Goal: Task Accomplishment & Management: Manage account settings

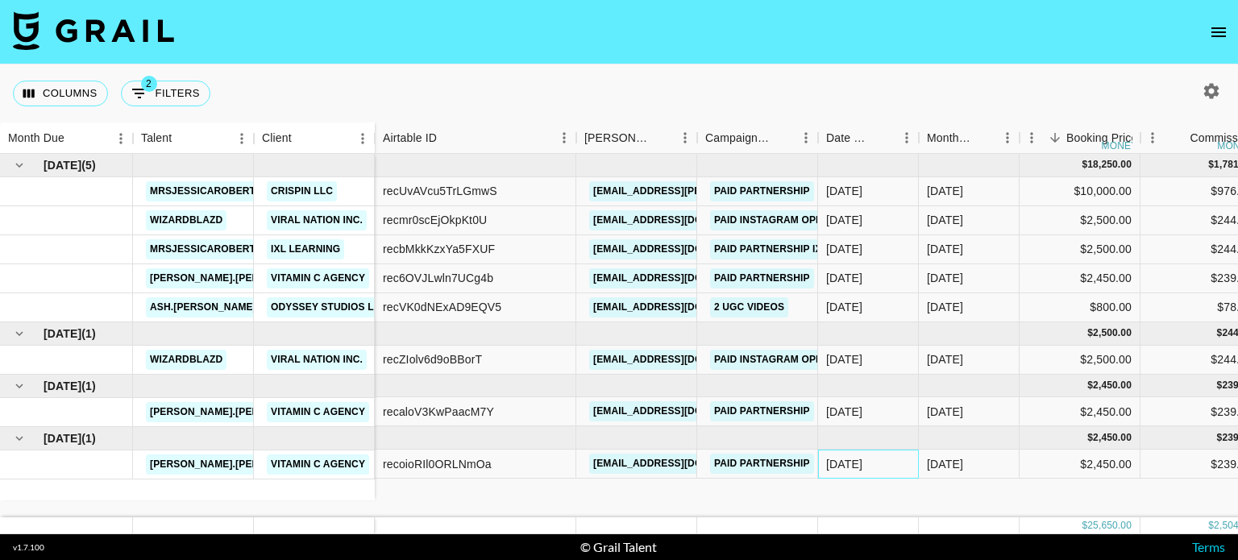
click at [874, 473] on div "[DATE]" at bounding box center [868, 464] width 101 height 29
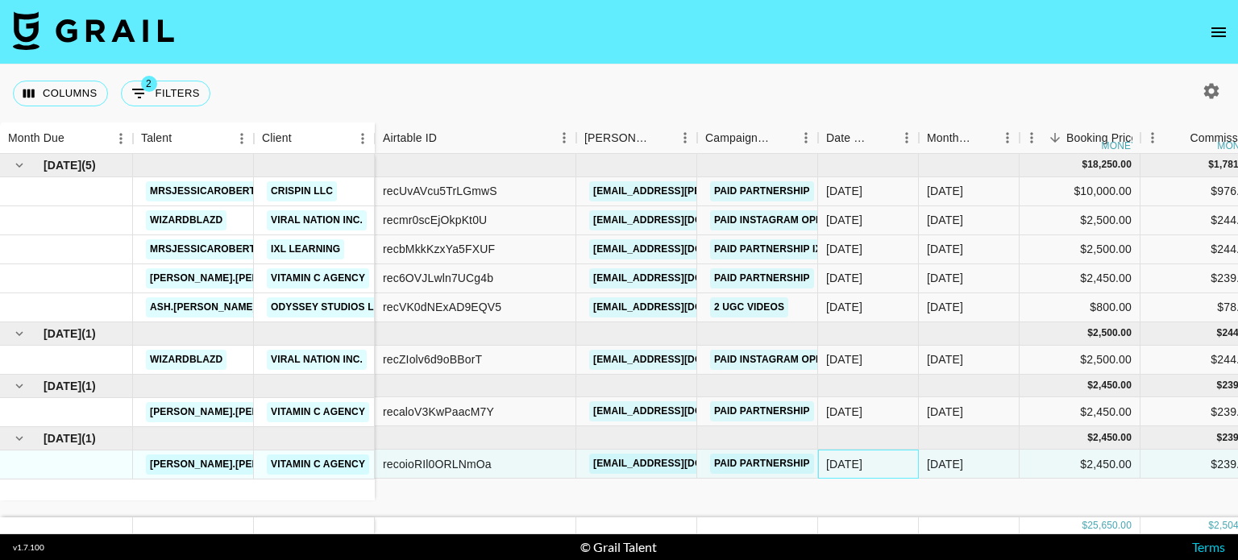
click at [874, 473] on div "[DATE]" at bounding box center [868, 464] width 101 height 29
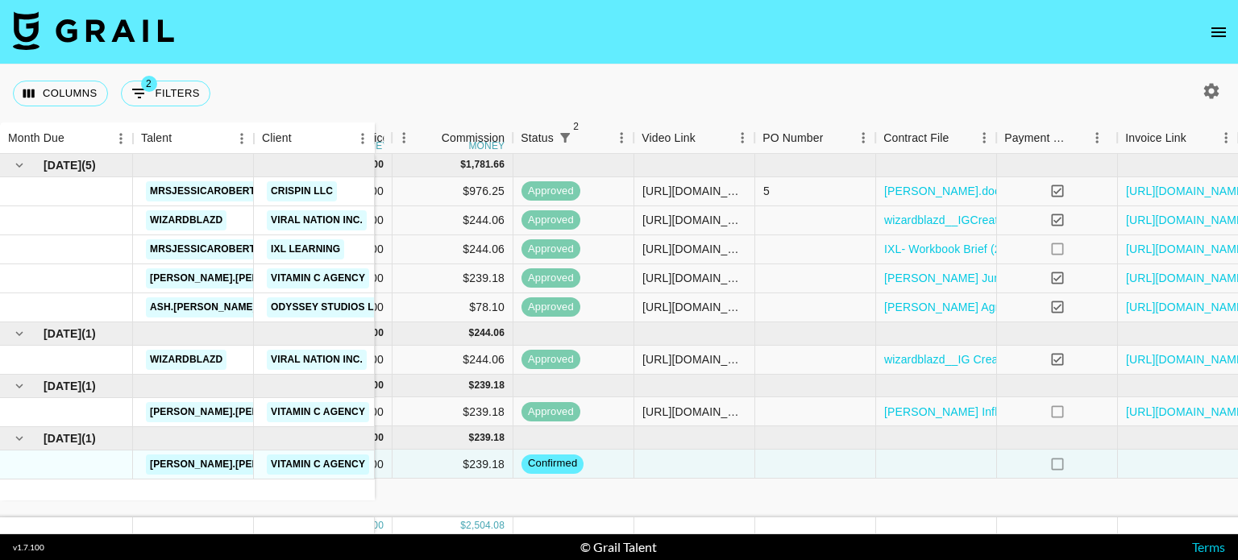
scroll to position [0, 812]
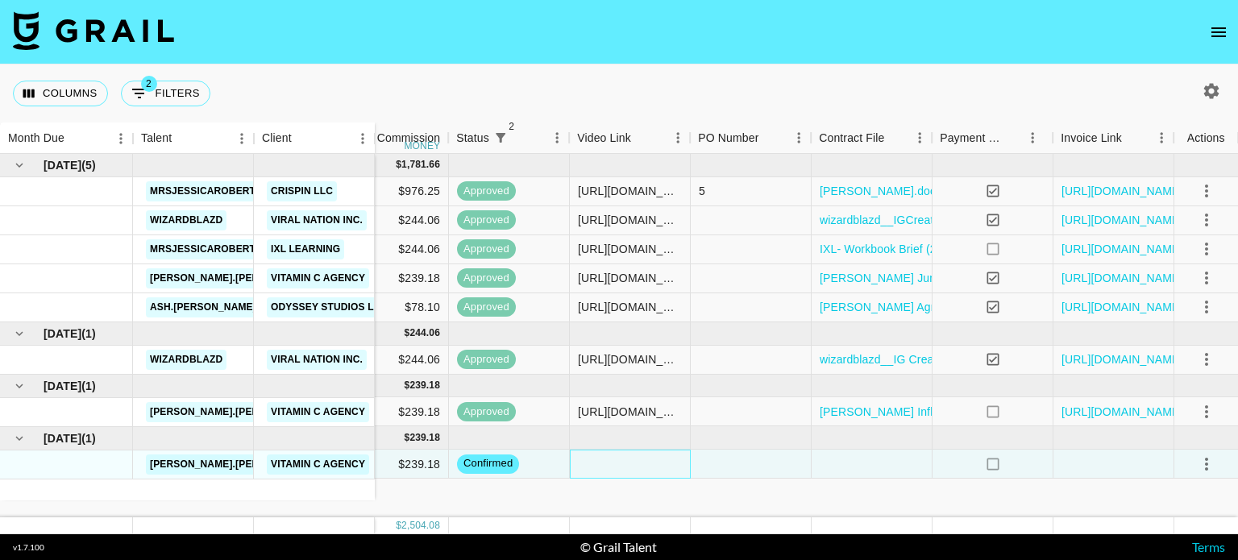
click at [618, 463] on div at bounding box center [630, 464] width 121 height 29
type input "[URL][DOMAIN_NAME][PERSON_NAME][DOMAIN_NAME][PERSON_NAME]"
click at [791, 460] on div at bounding box center [751, 464] width 121 height 29
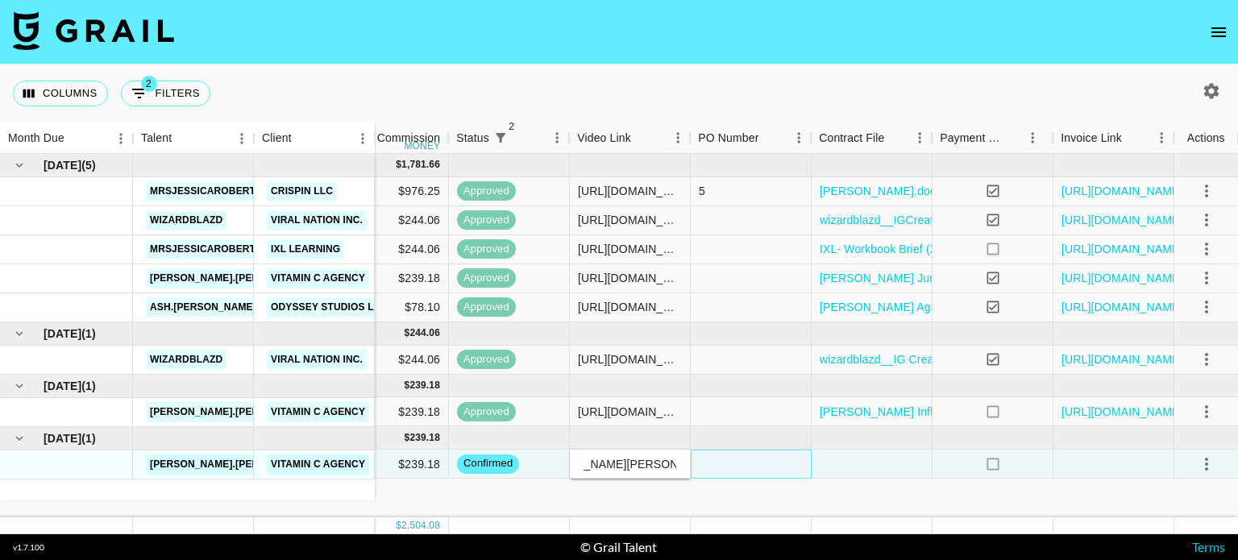
scroll to position [0, 0]
click at [850, 463] on div at bounding box center [872, 464] width 121 height 29
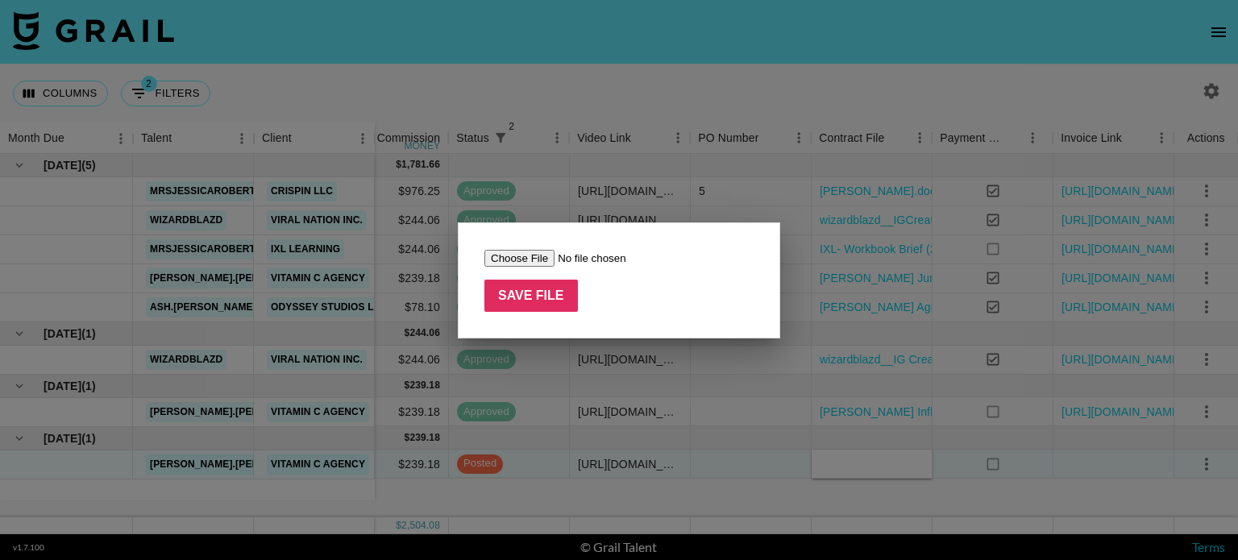
click at [509, 264] on input "file" at bounding box center [586, 258] width 204 height 17
type input "C:\fakepath\[GEOGRAPHIC_DATA] June - Aug Agreement Thrive Market Campaign..docx"
click at [544, 322] on div "Save File" at bounding box center [619, 280] width 322 height 116
click at [540, 299] on input "Save File" at bounding box center [530, 296] width 93 height 32
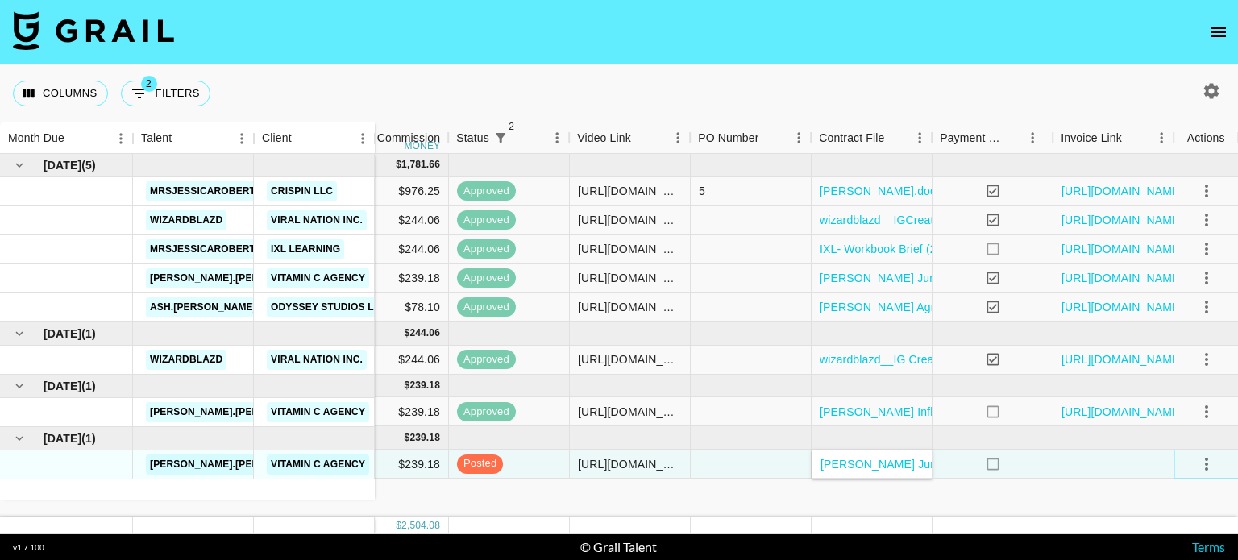
click at [1212, 463] on icon "select merge strategy" at bounding box center [1206, 464] width 19 height 19
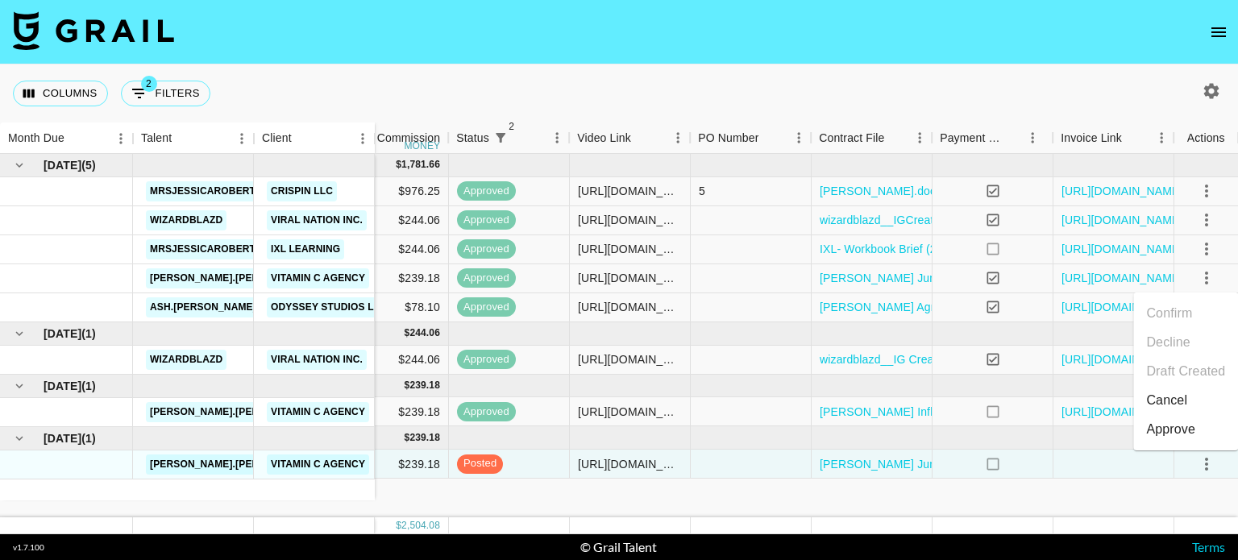
click at [1162, 434] on div "Approve" at bounding box center [1170, 429] width 49 height 19
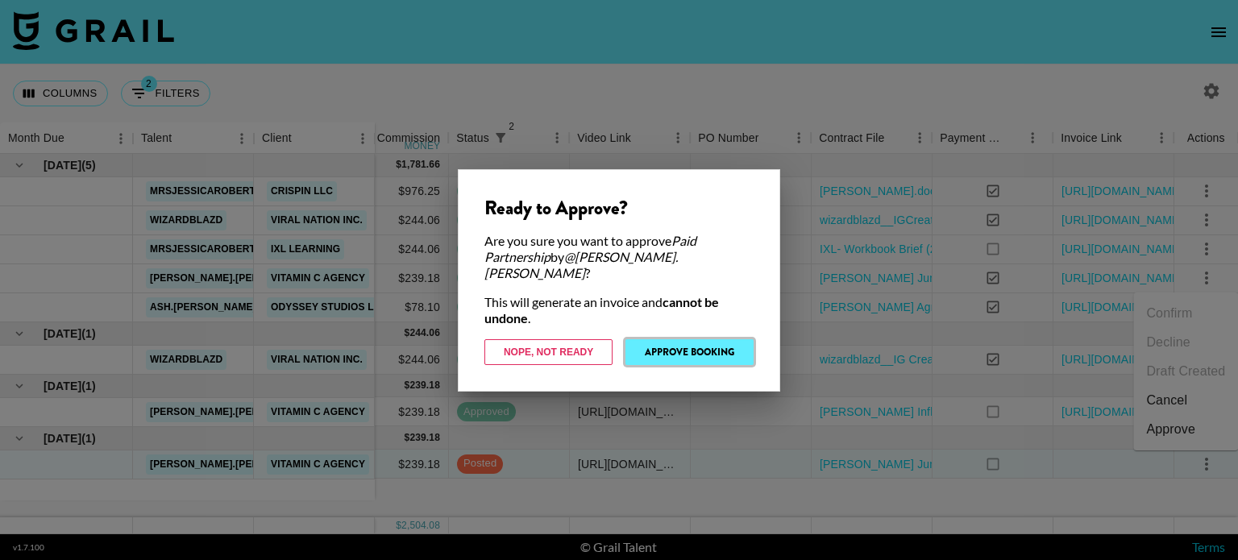
click at [699, 343] on button "Approve Booking" at bounding box center [689, 352] width 128 height 26
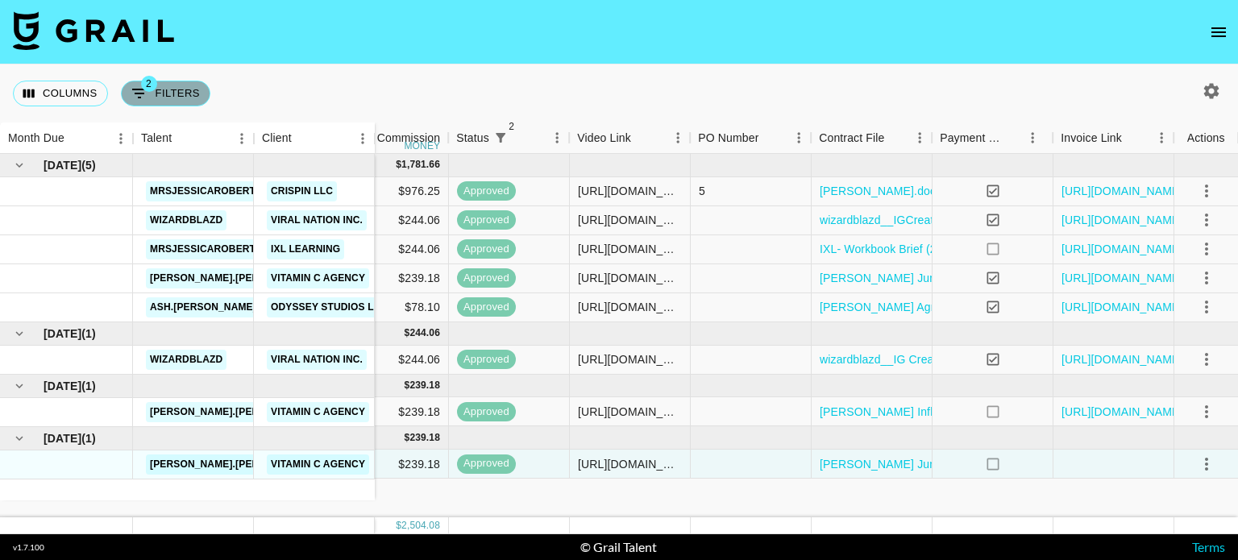
click at [156, 89] on button "2 Filters" at bounding box center [165, 94] width 89 height 26
select select "status"
select select "not"
select select "declined"
select select "status"
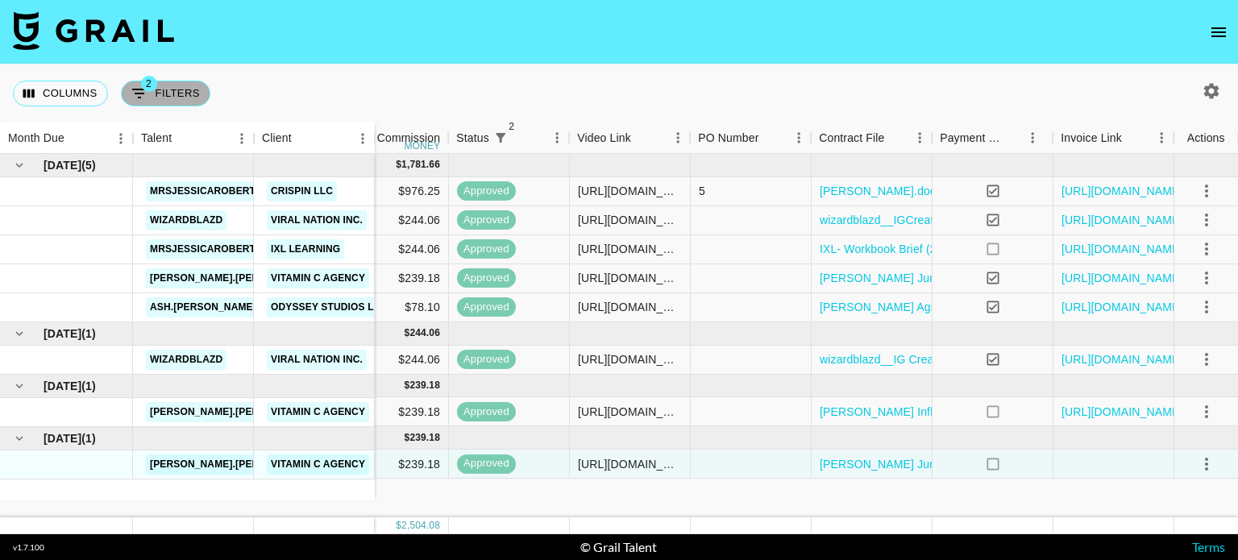
select select "not"
select select "cancelled"
select select "invoiceLink"
